Goal: Information Seeking & Learning: Check status

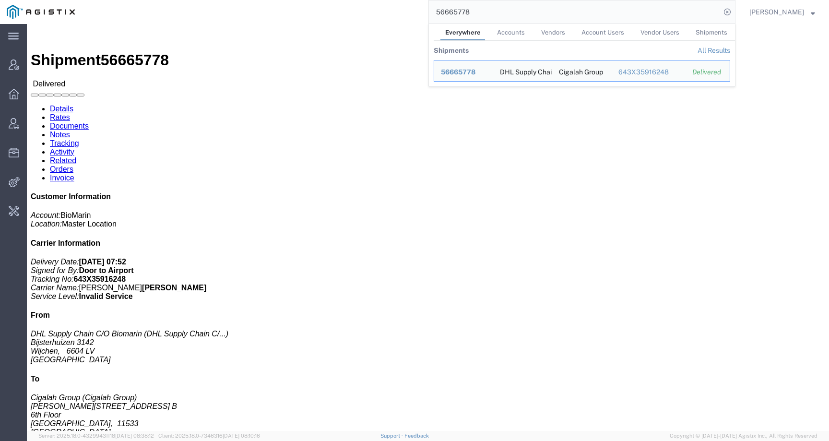
drag, startPoint x: 506, startPoint y: 13, endPoint x: 321, endPoint y: 12, distance: 184.7
click at [321, 12] on div "56665778 Everywhere Accounts Vendors Account Users Vendor Users Shipments Shipm…" at bounding box center [409, 12] width 654 height 24
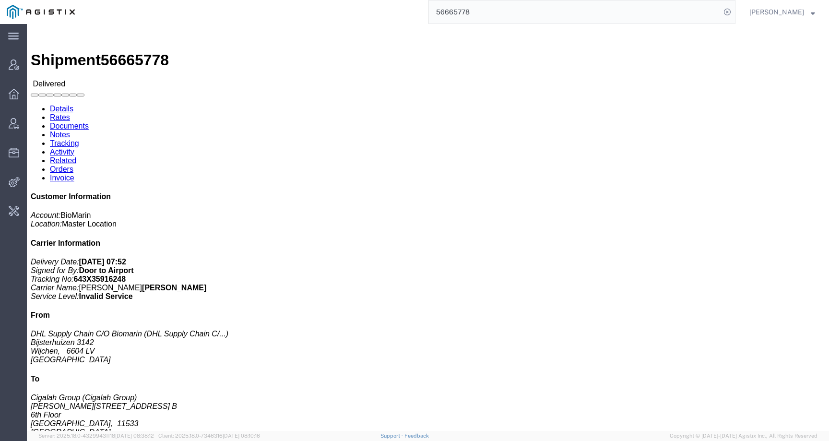
paste input "84"
type input "56665784"
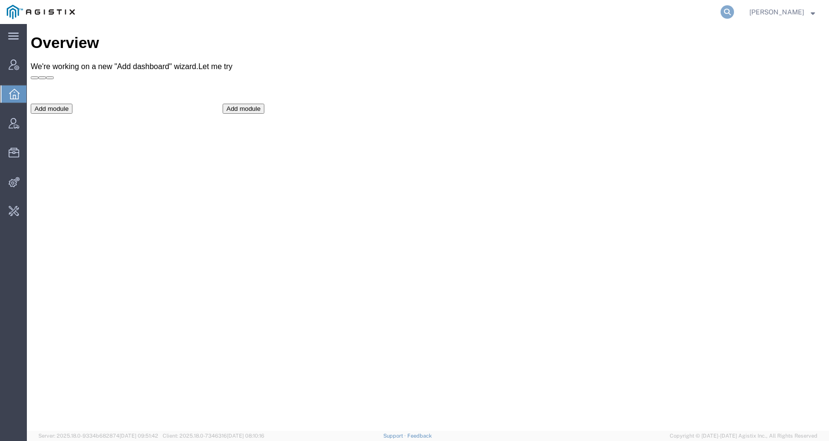
click at [734, 12] on icon at bounding box center [726, 11] width 13 height 13
click at [709, 12] on input "search" at bounding box center [575, 11] width 292 height 23
paste input "56665784"
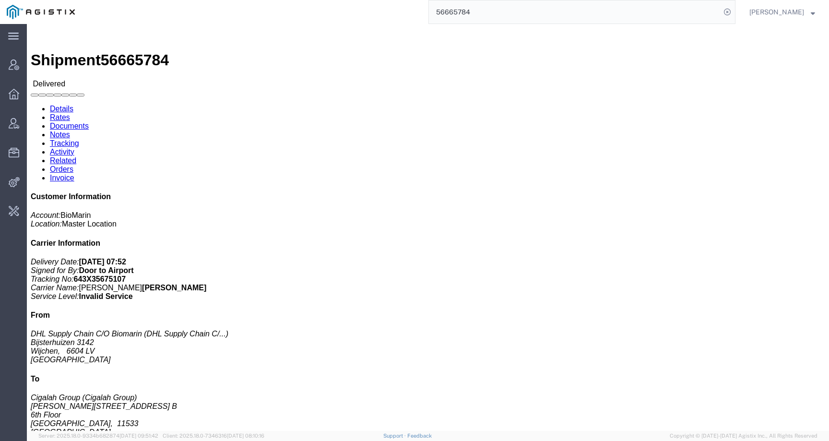
click h3 "VOX 10X 0.40MG/VL 10X 0.5ML/DWS IE ES PT"
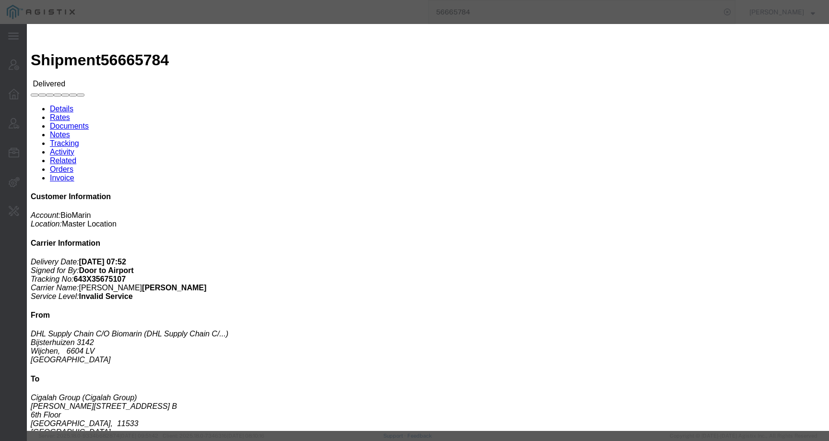
click button "button"
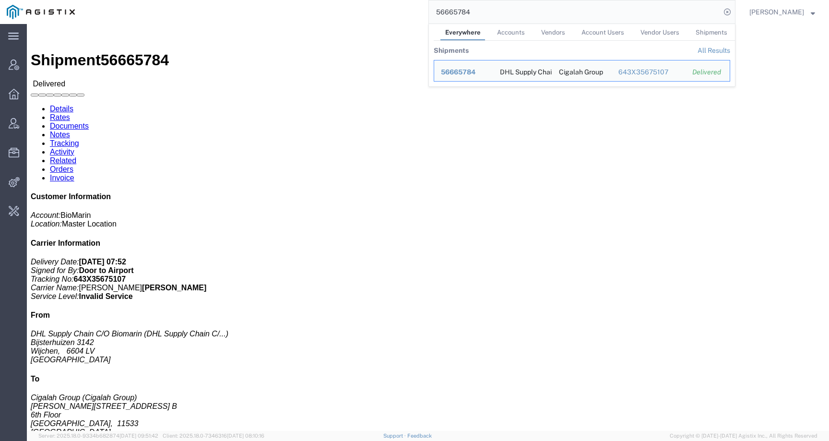
drag, startPoint x: 491, startPoint y: 12, endPoint x: 375, endPoint y: 10, distance: 116.1
click at [375, 10] on div "56665784 Everywhere Accounts Vendors Account Users Vendor Users Shipments Shipm…" at bounding box center [409, 12] width 654 height 24
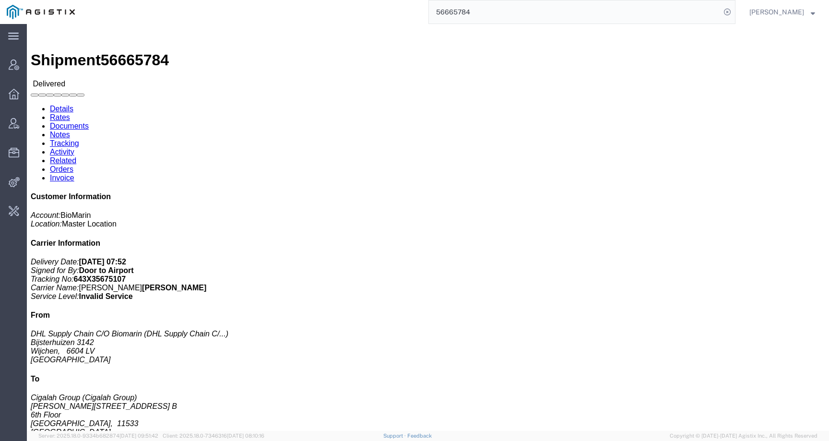
paste input "1"
type input "56665781"
click h3 "VOX 10X 0.56MG/VL 10X 0.7ML/DWS IE ES PT"
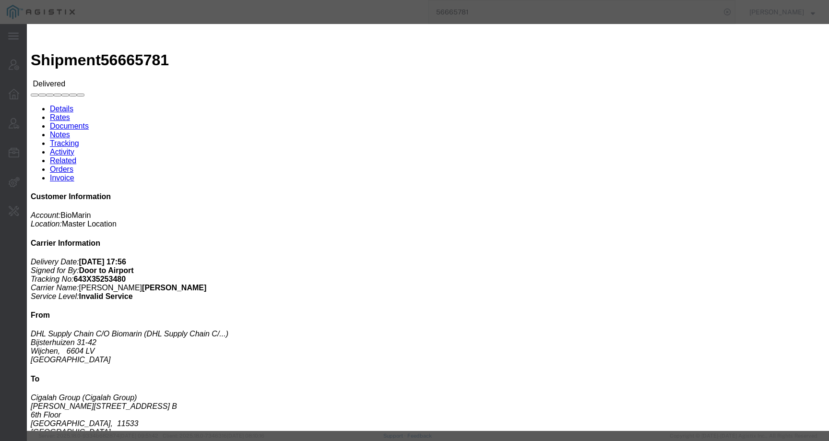
click button "button"
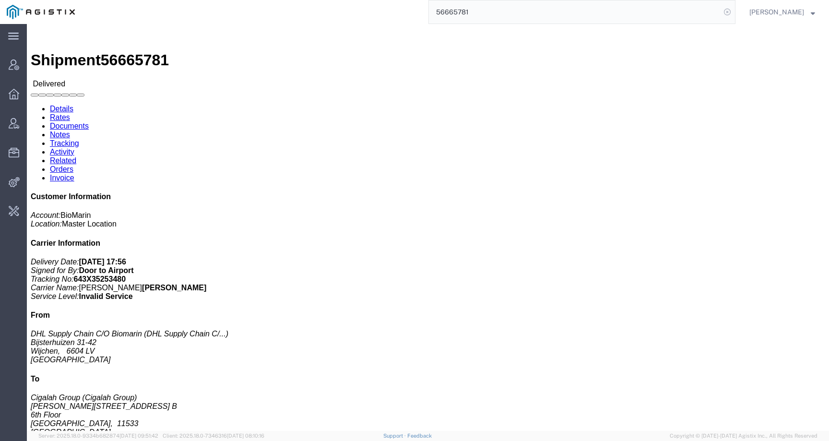
click at [734, 11] on icon at bounding box center [726, 11] width 13 height 13
click at [717, 11] on input "search" at bounding box center [575, 11] width 292 height 23
paste input "56665881"
type input "56665881"
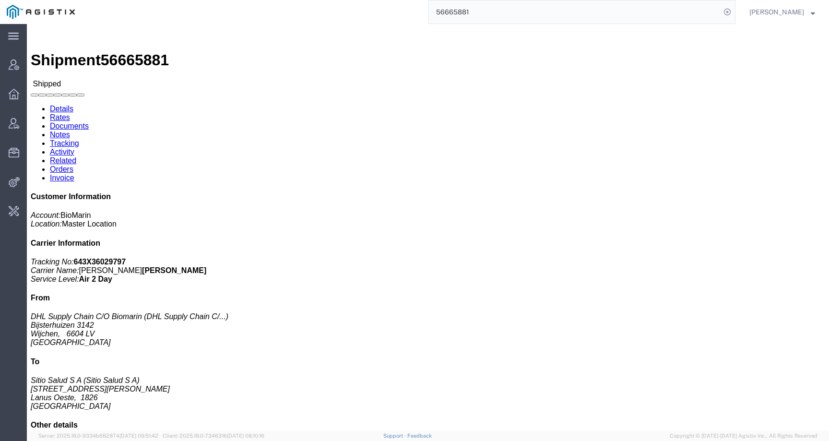
click h3 "VOX 10 X 1.2MG/VL 10X 0.6ML /DWS DE Medicaments, consisting, mixed"
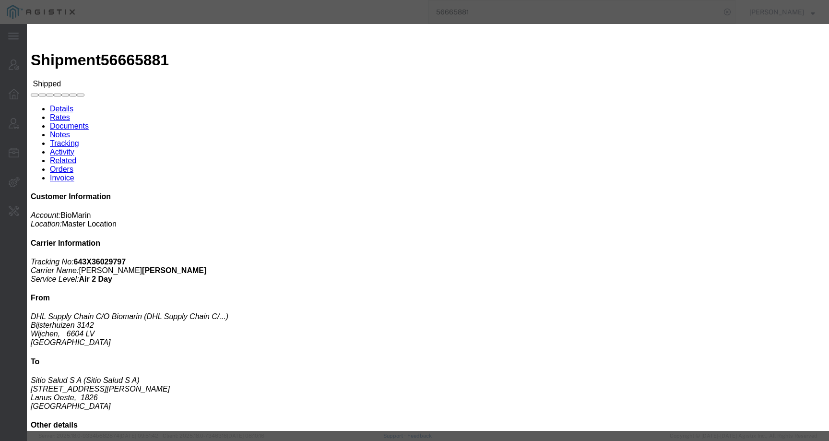
click div
